Goal: Information Seeking & Learning: Learn about a topic

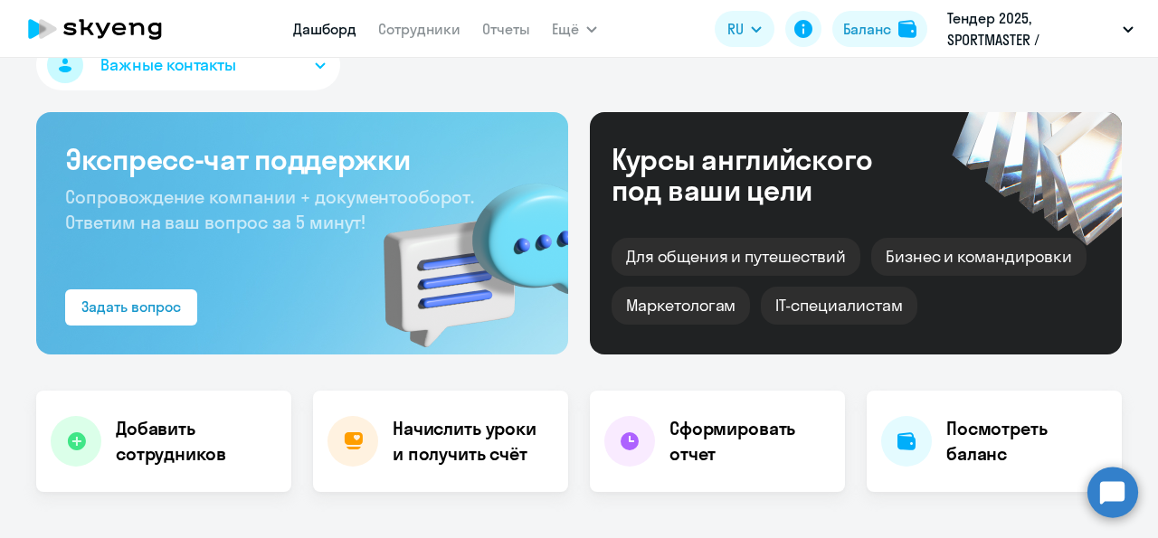
scroll to position [37, 0]
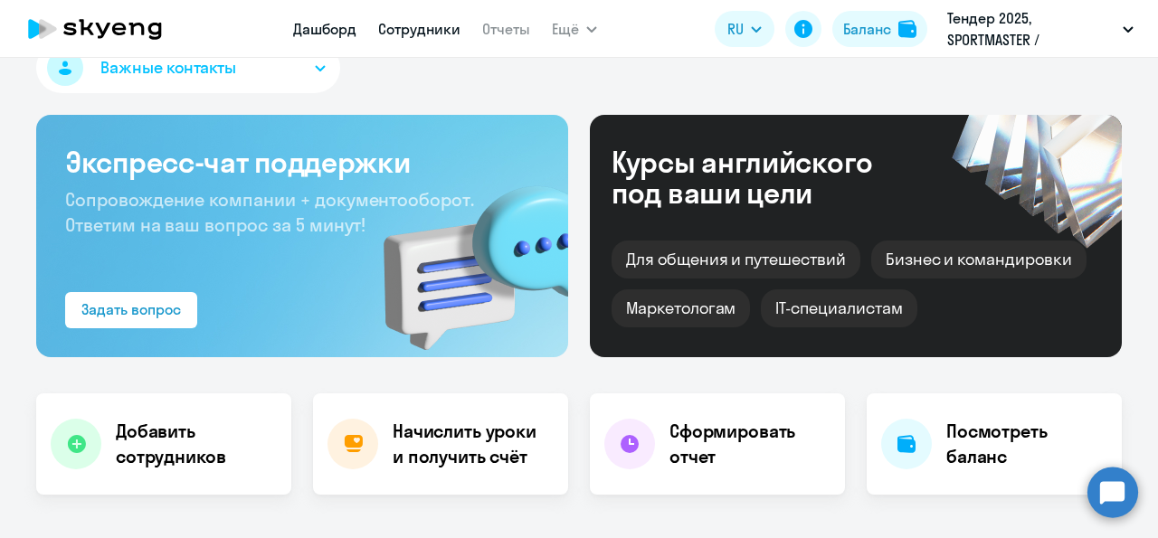
click at [435, 29] on link "Сотрудники" at bounding box center [419, 29] width 82 height 18
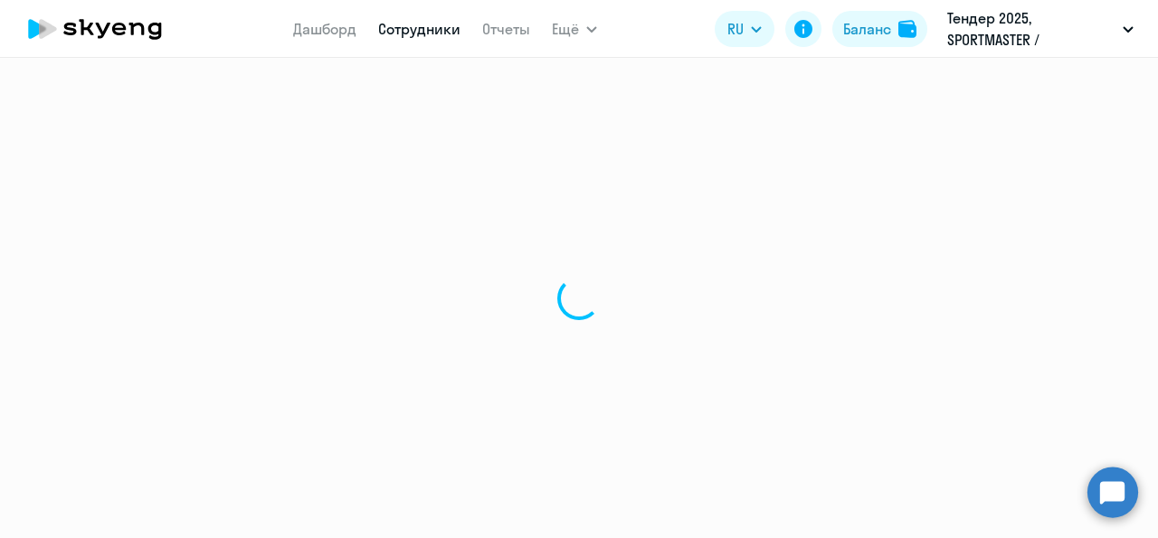
select select "30"
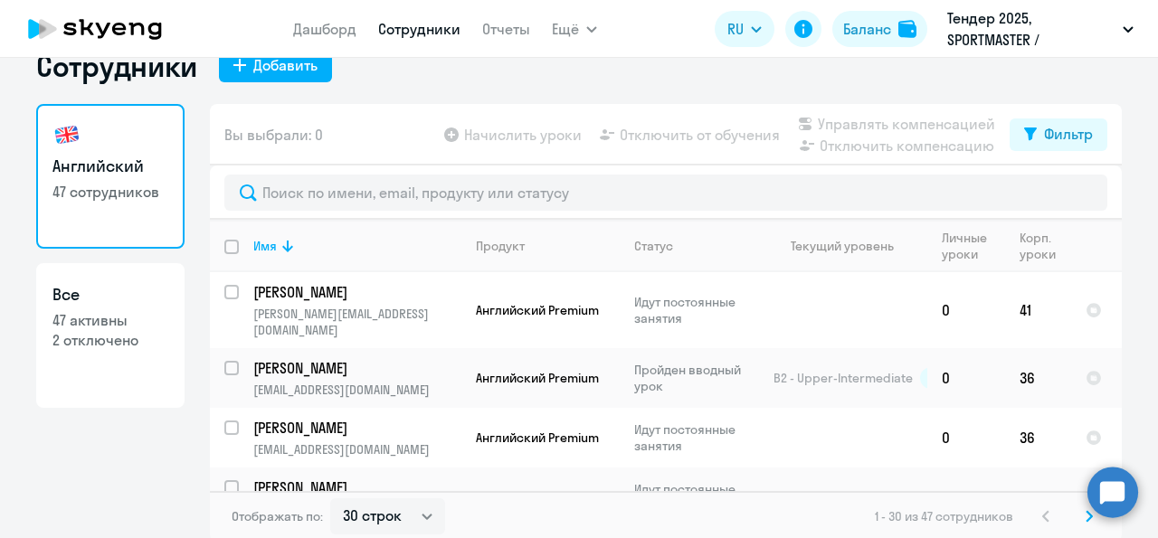
click at [91, 350] on p "2 отключено" at bounding box center [110, 340] width 116 height 20
select select "30"
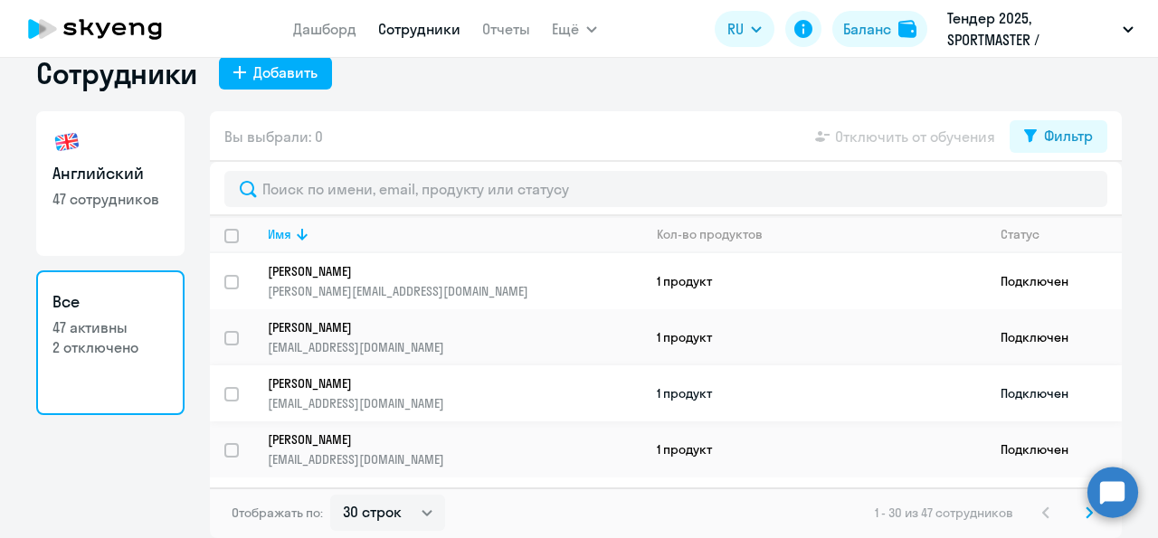
scroll to position [138, 0]
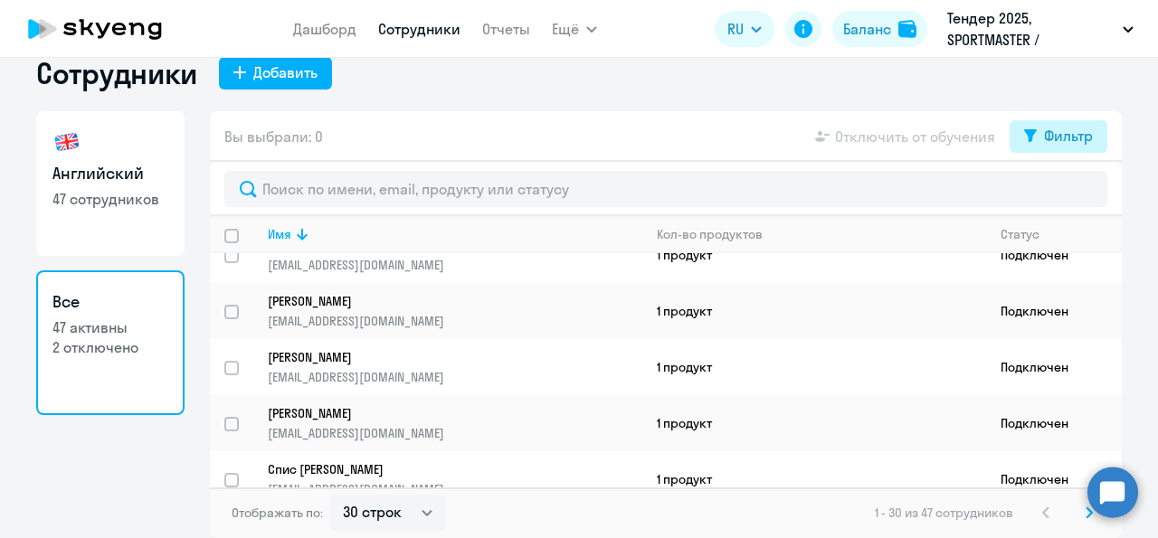
click at [1029, 153] on button "Фильтр" at bounding box center [1059, 136] width 98 height 33
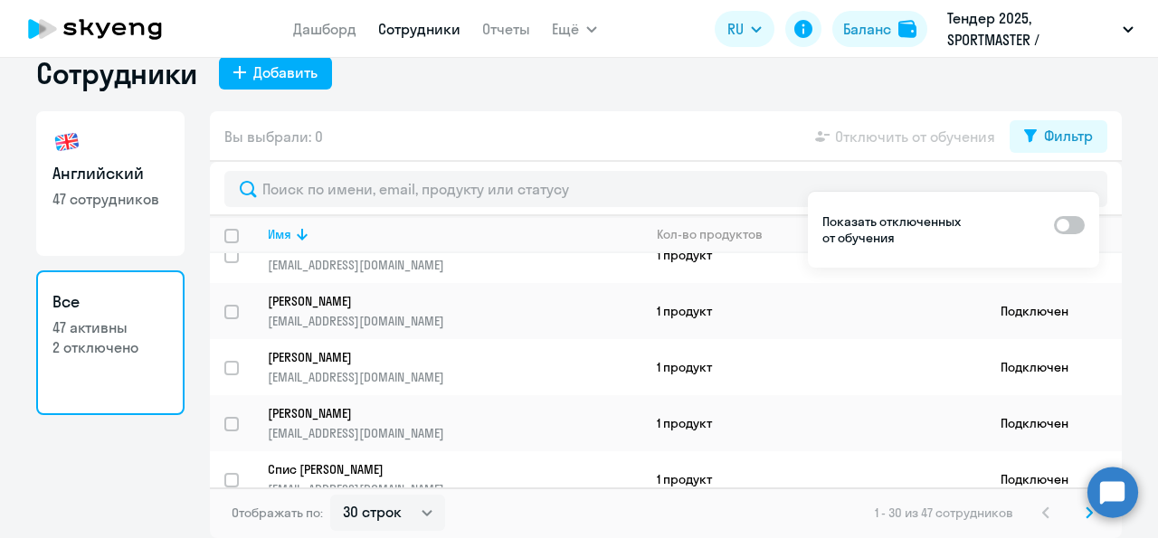
click at [1083, 229] on span at bounding box center [1069, 225] width 31 height 18
click at [1054, 225] on input "checkbox" at bounding box center [1053, 224] width 1 height 1
checkbox input "true"
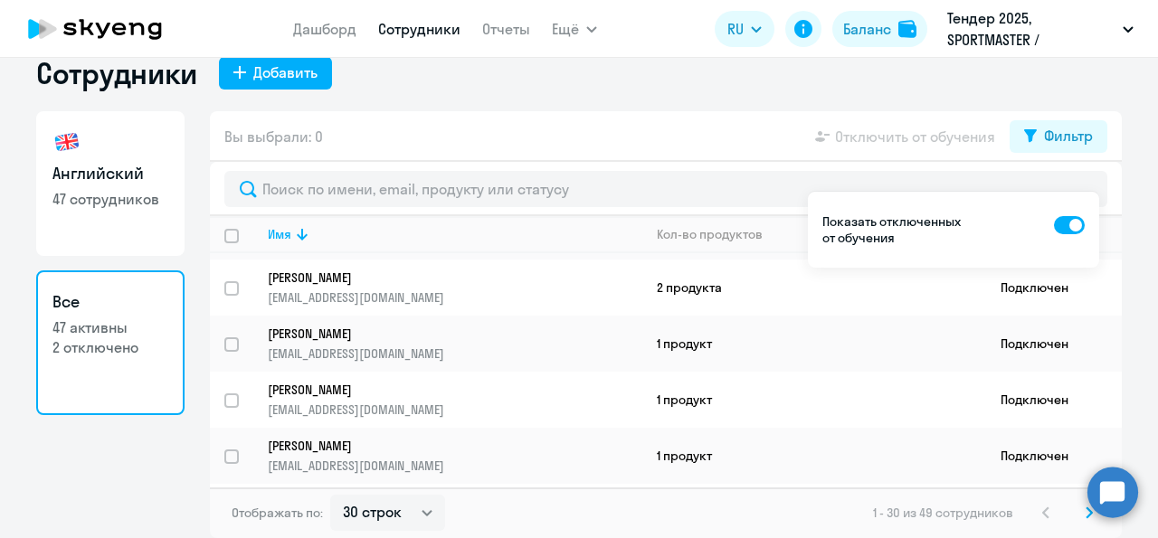
scroll to position [443, 0]
click at [363, 385] on p "[PERSON_NAME]" at bounding box center [442, 389] width 349 height 16
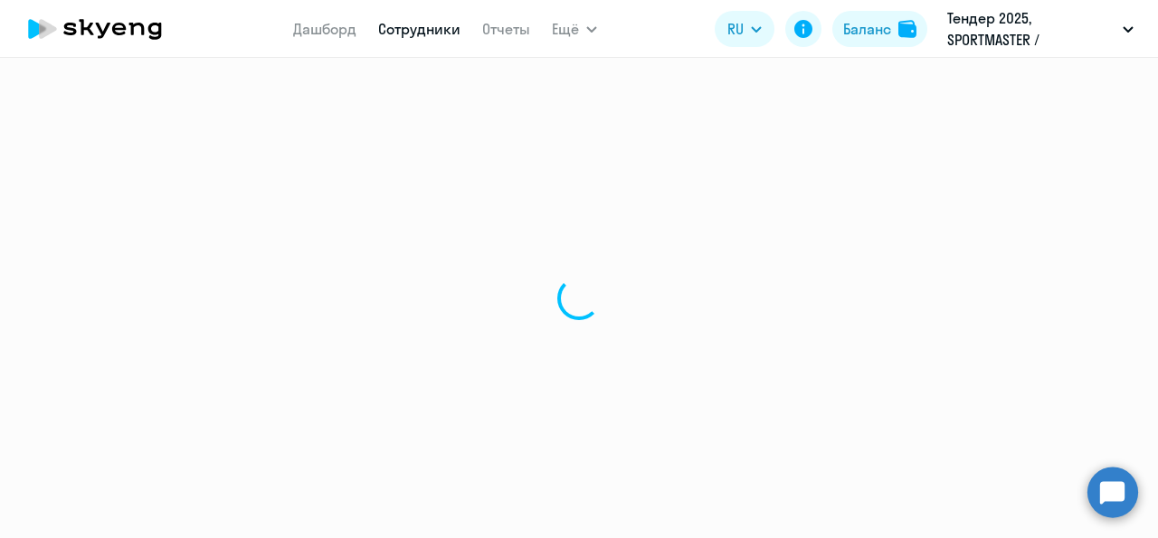
select select "english"
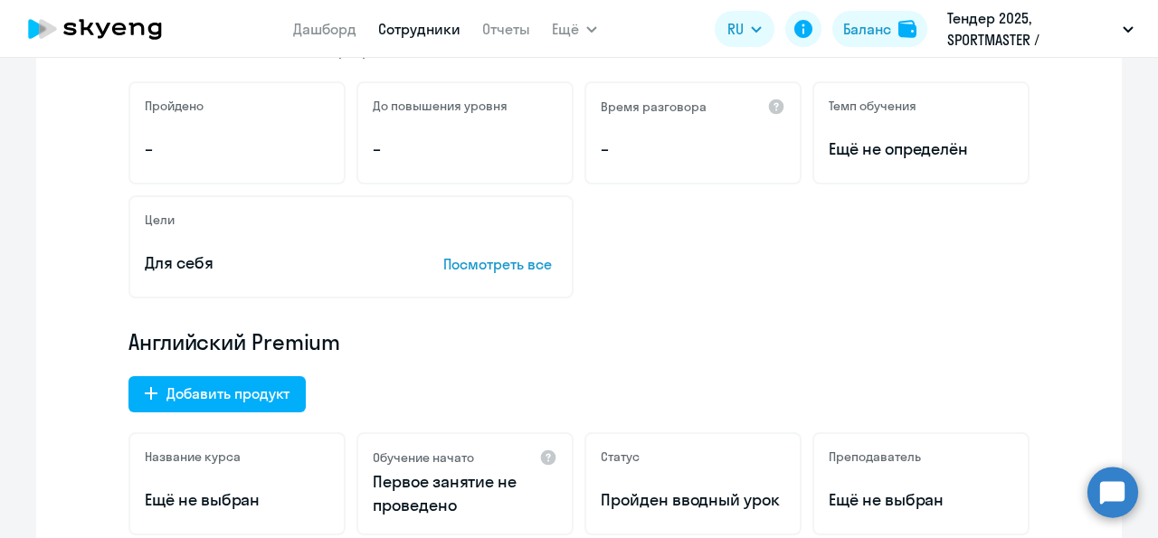
scroll to position [100, 0]
